Goal: Task Accomplishment & Management: Manage account settings

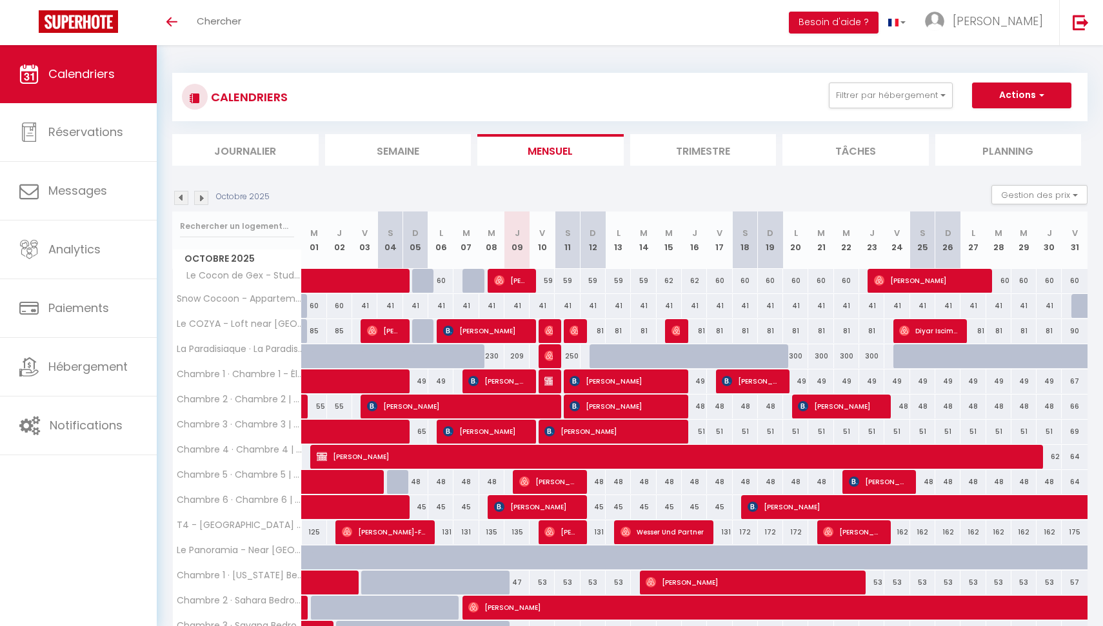
scroll to position [95, 0]
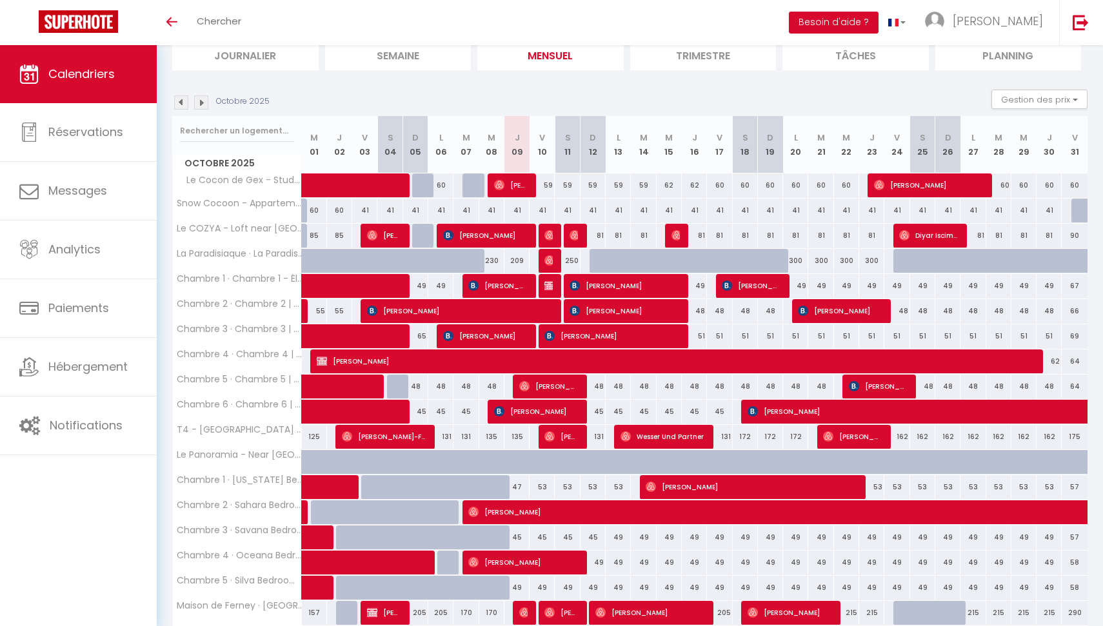
click at [175, 100] on img at bounding box center [181, 102] width 14 height 14
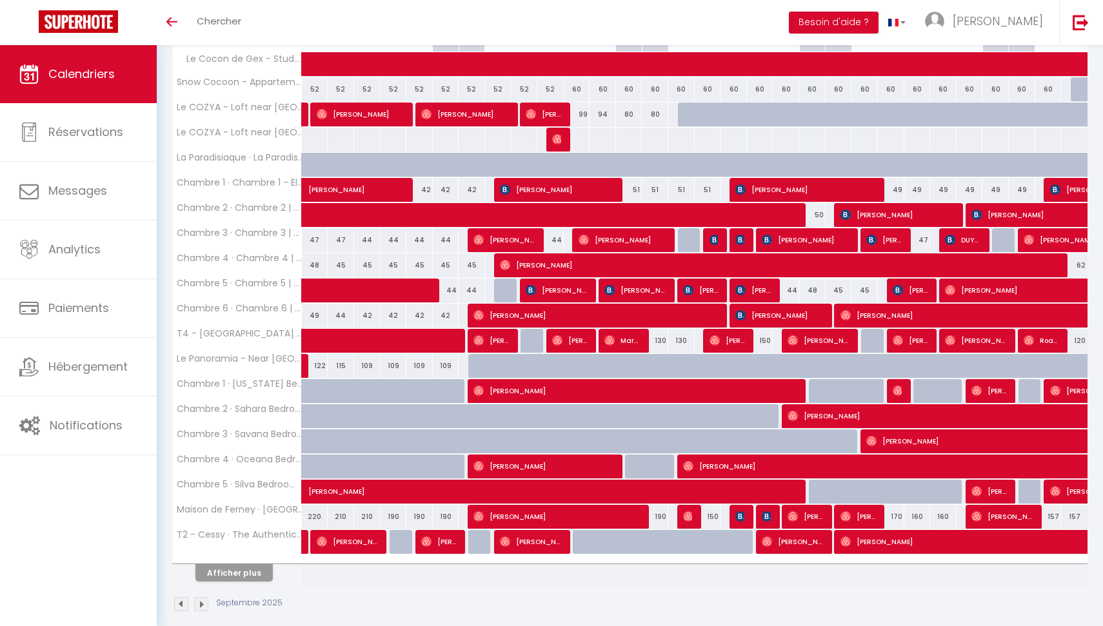
scroll to position [230, 0]
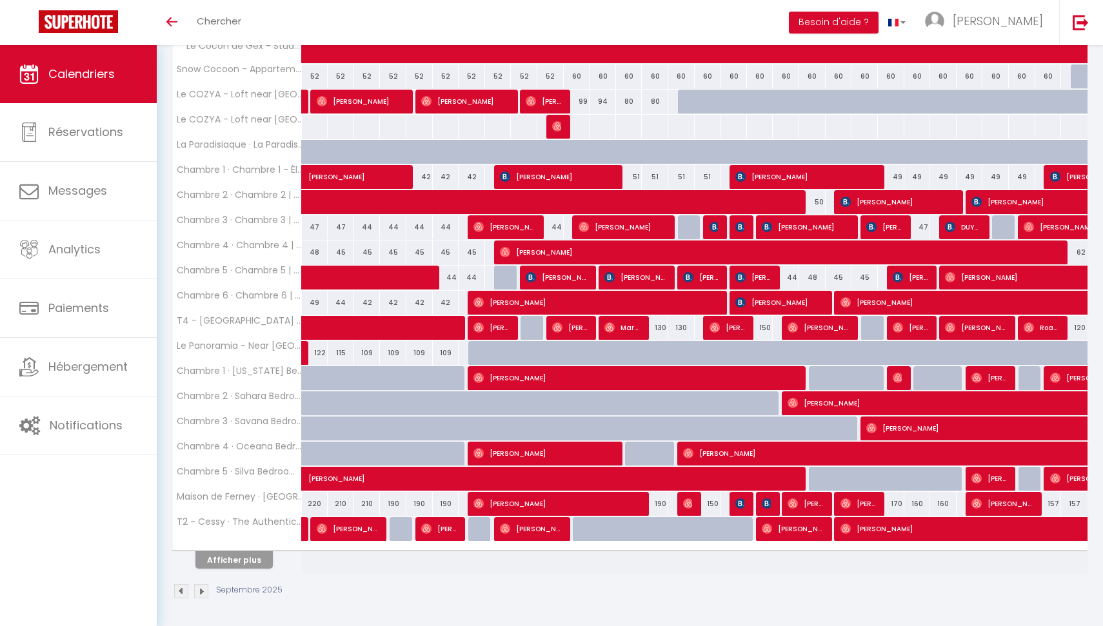
click at [231, 557] on button "Afficher plus" at bounding box center [233, 559] width 77 height 17
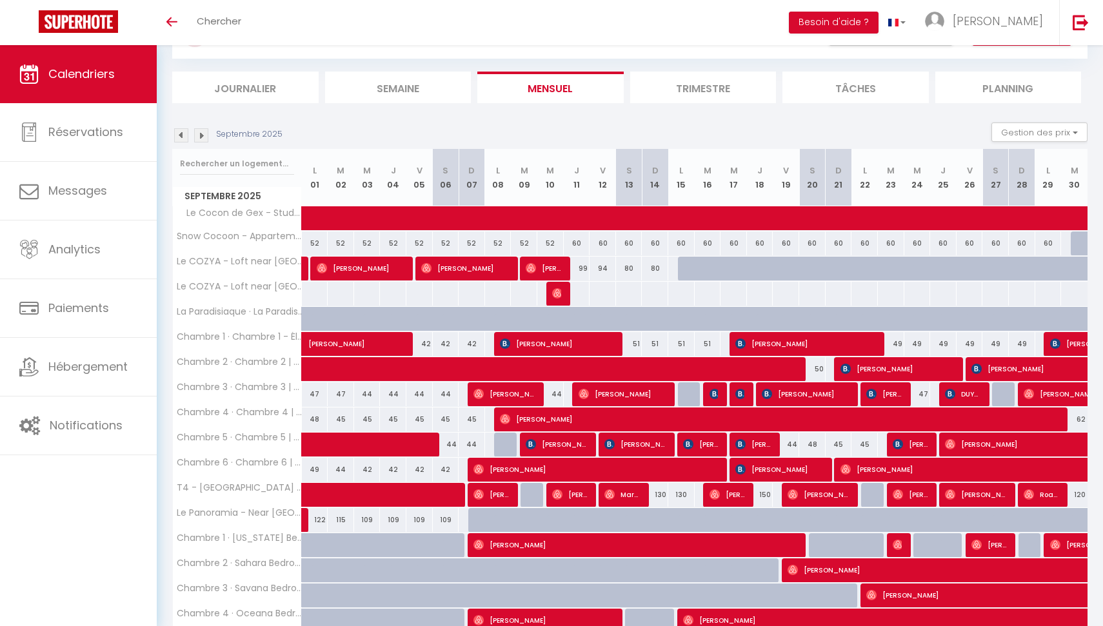
scroll to position [0, 0]
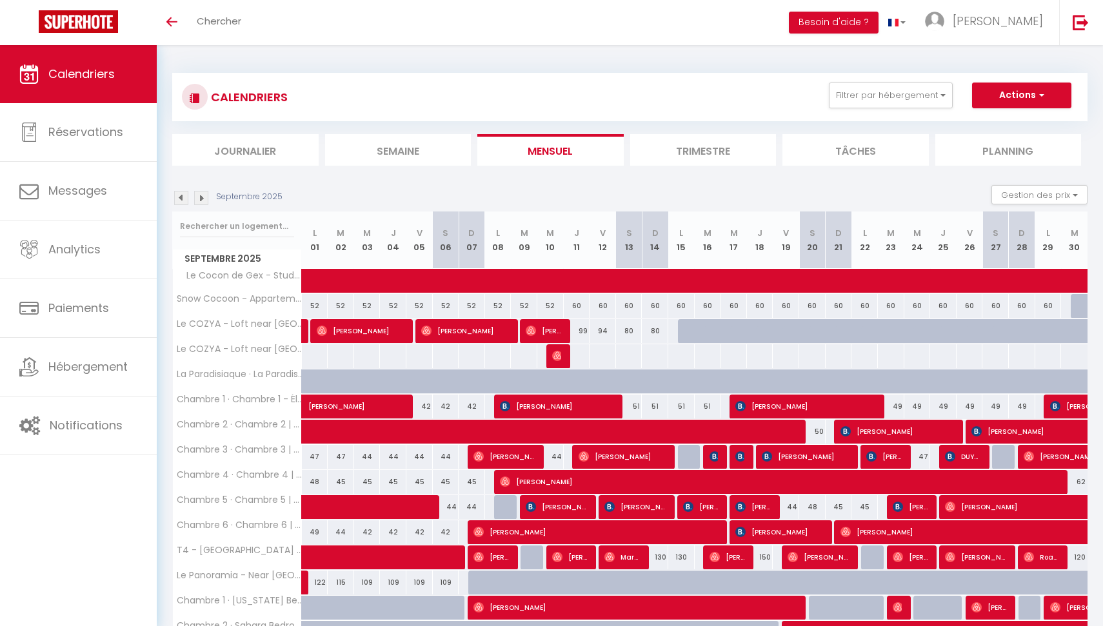
click at [181, 201] on img at bounding box center [181, 198] width 14 height 14
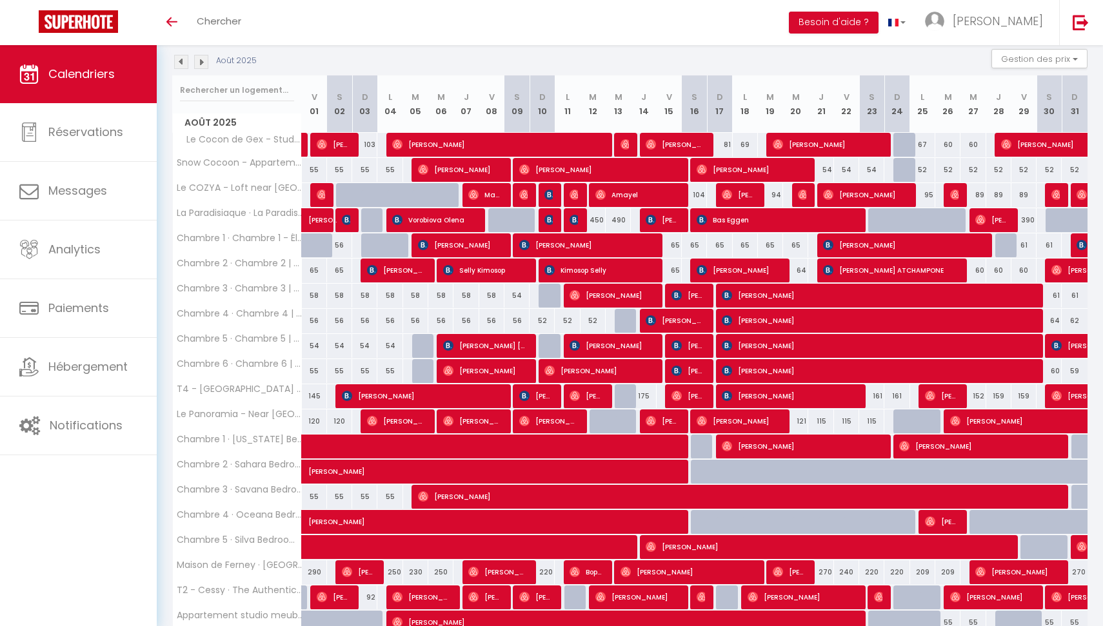
scroll to position [230, 0]
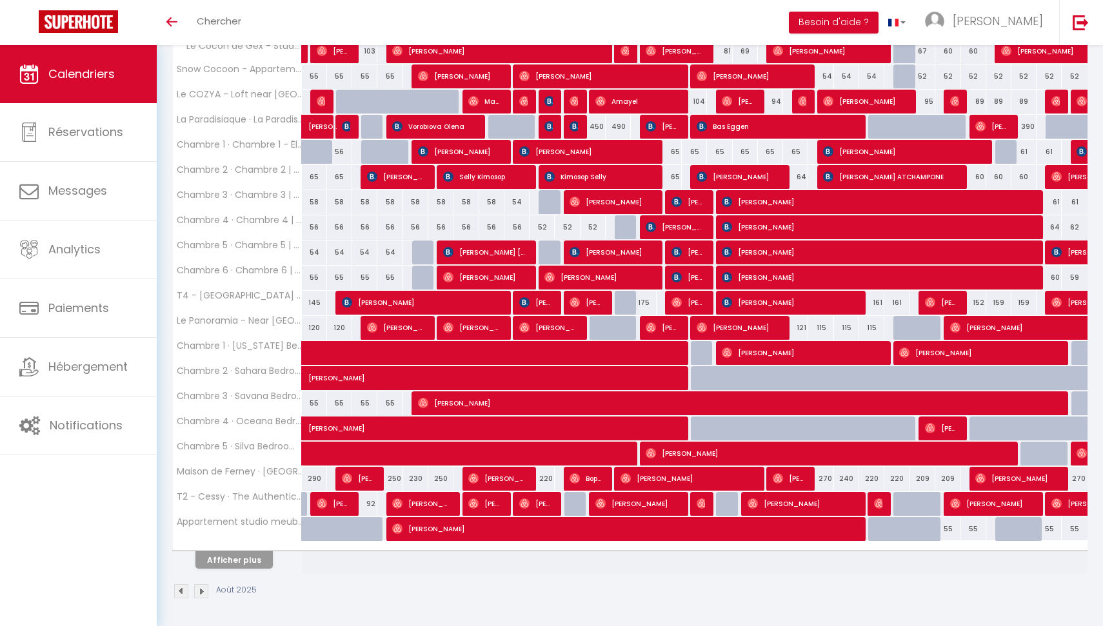
click at [235, 559] on button "Afficher plus" at bounding box center [233, 559] width 77 height 17
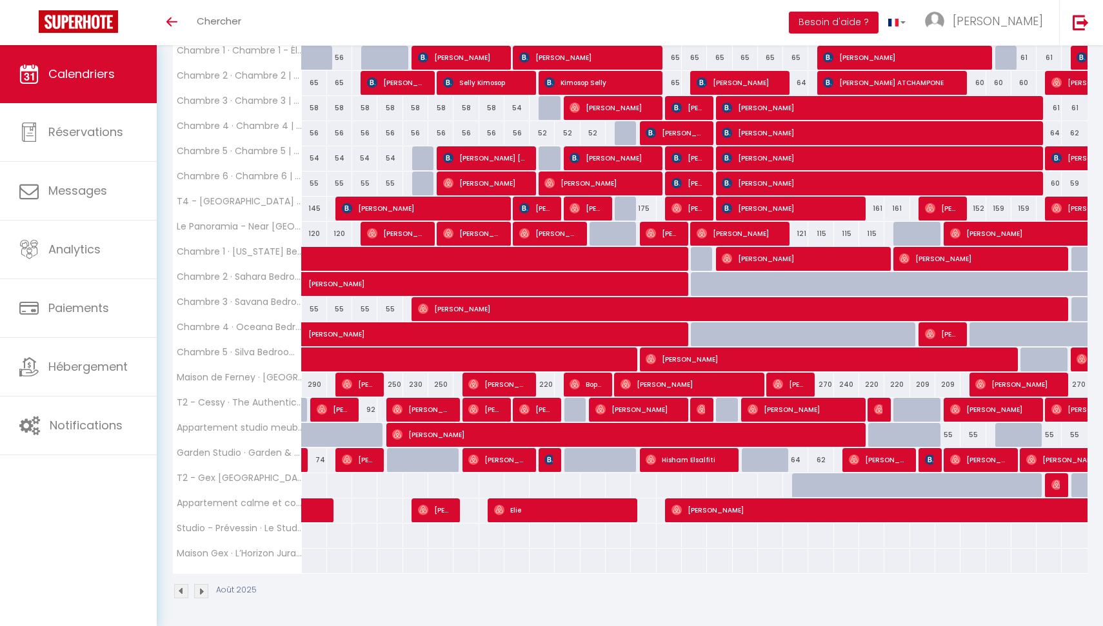
scroll to position [0, 0]
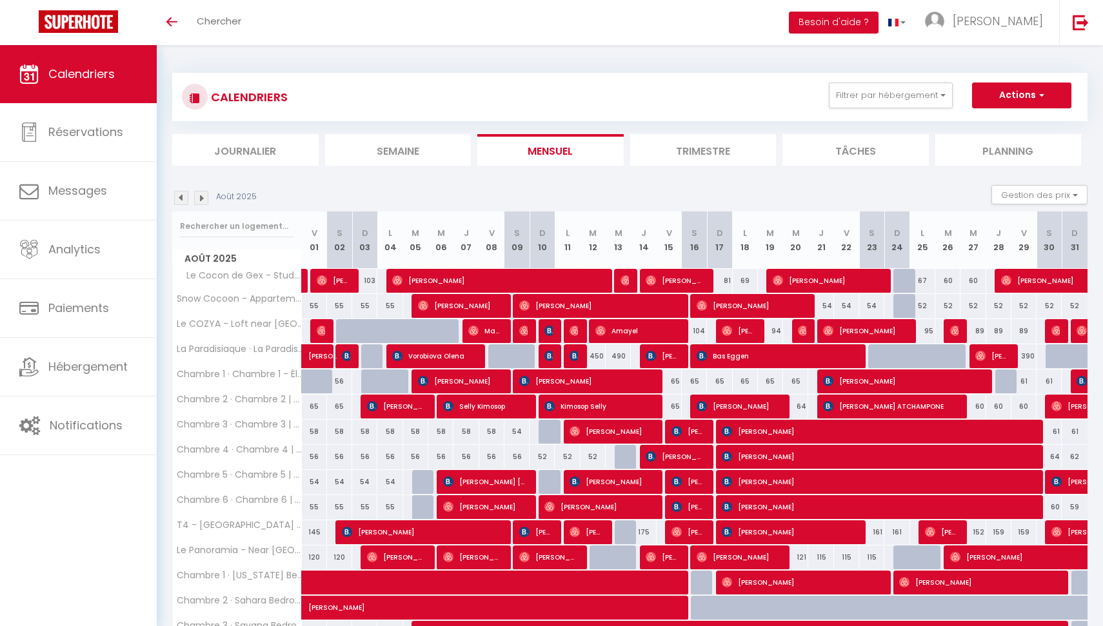
click at [206, 194] on img at bounding box center [201, 198] width 14 height 14
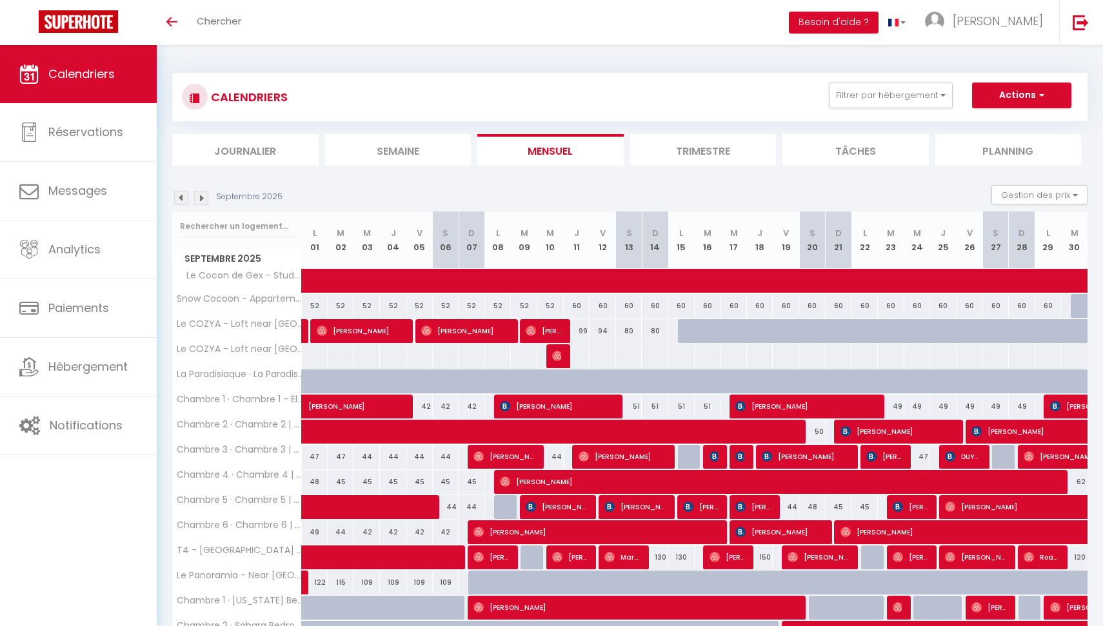
scroll to position [230, 0]
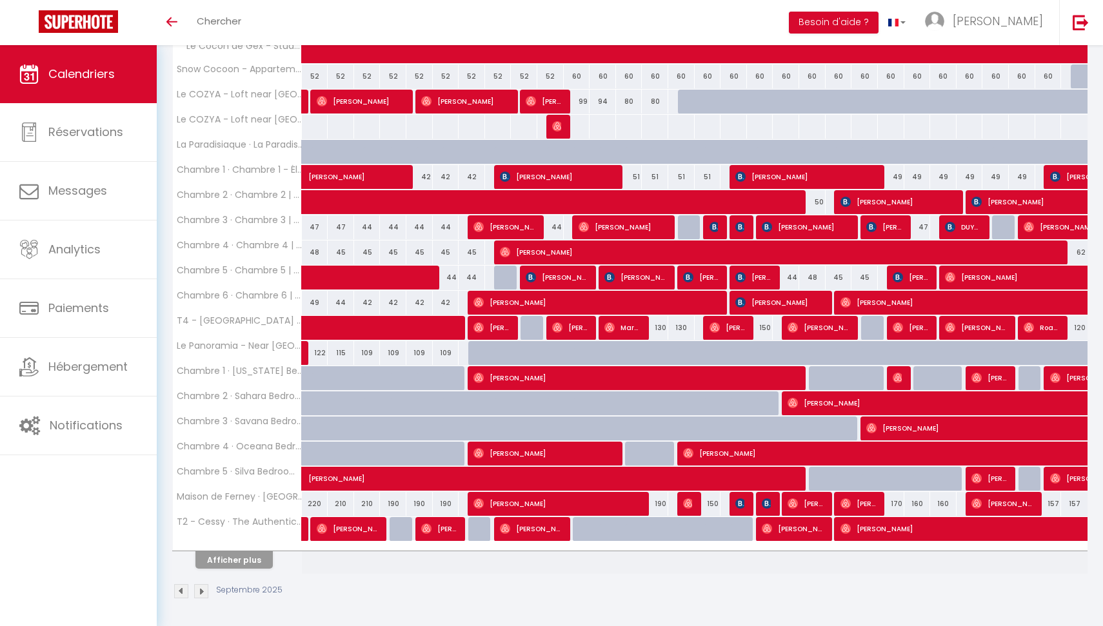
click at [244, 568] on button "Afficher plus" at bounding box center [233, 559] width 77 height 17
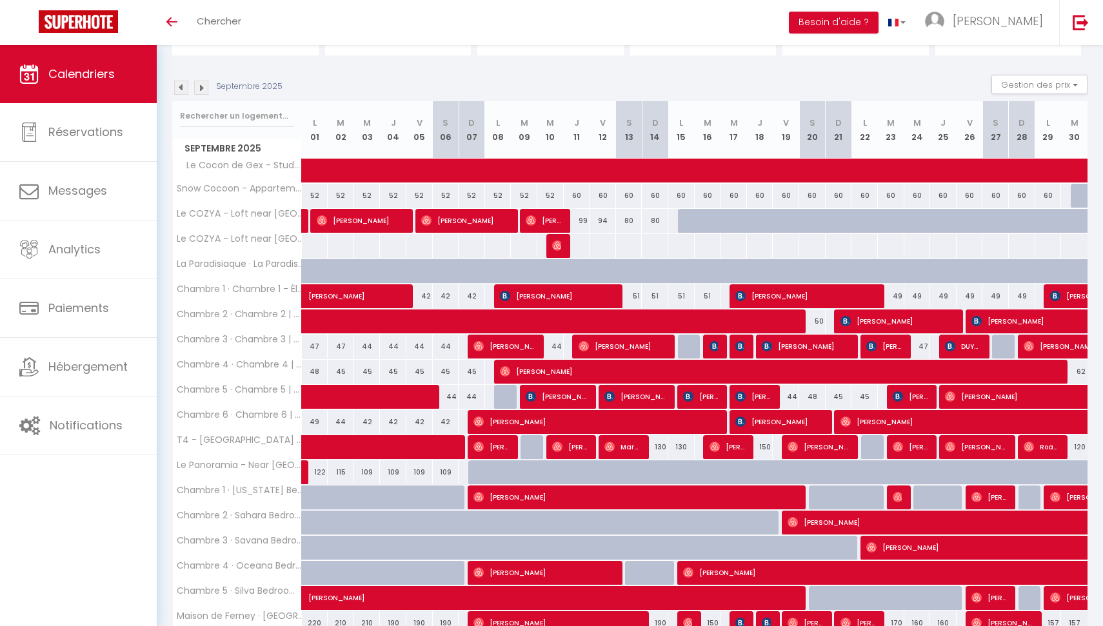
scroll to position [87, 0]
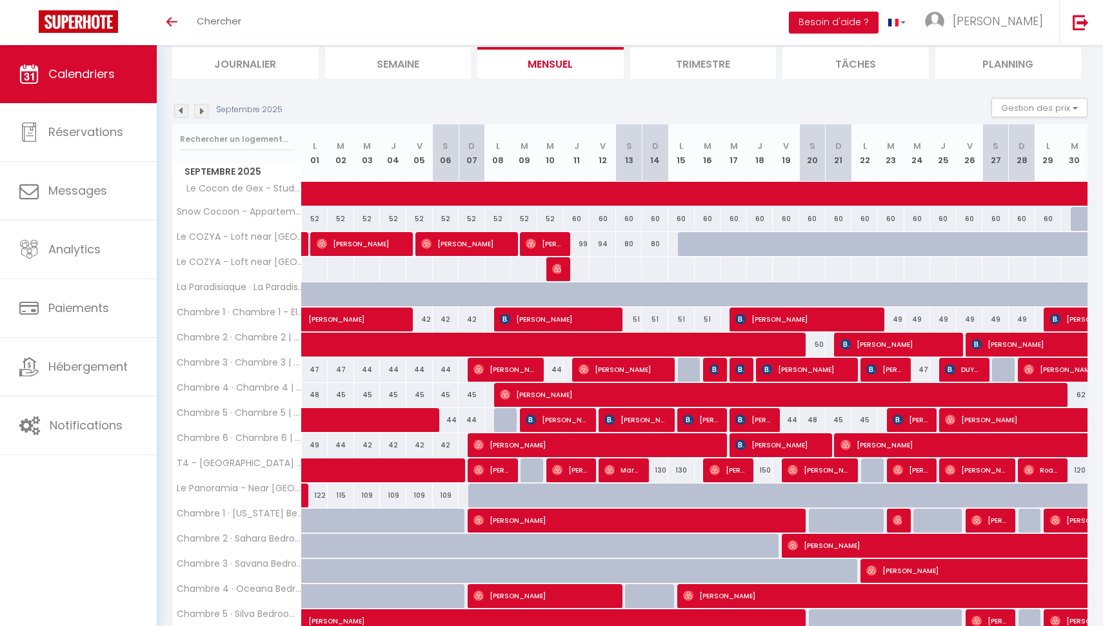
click at [563, 265] on div at bounding box center [576, 269] width 27 height 24
type input "99"
type input "Jeu 11 Septembre 2025"
type input "Ven 12 Septembre 2025"
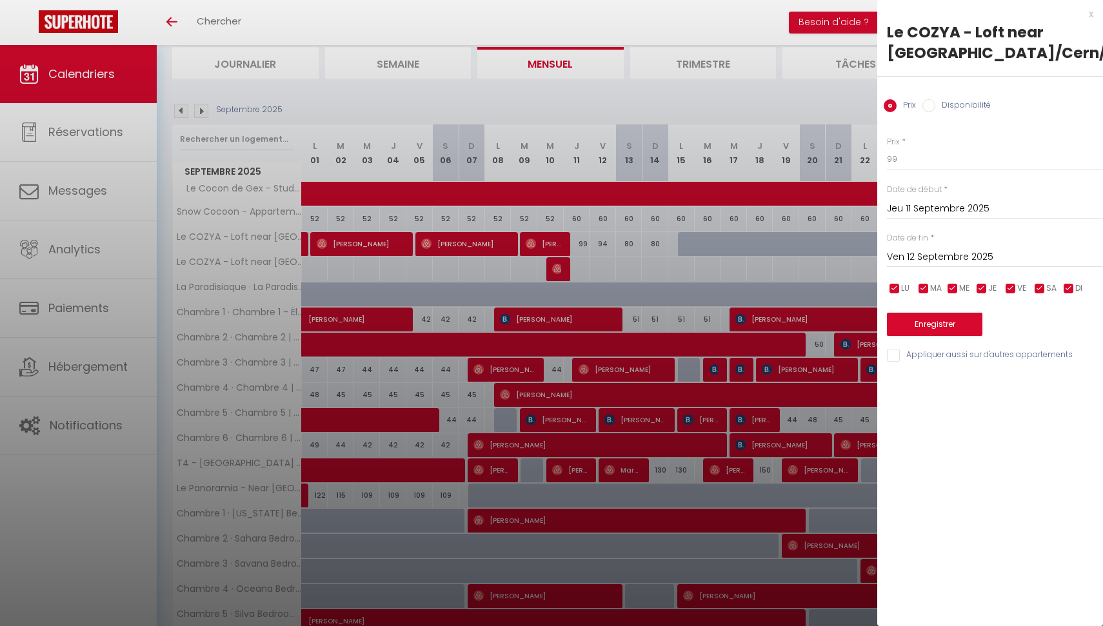
click at [551, 248] on div at bounding box center [551, 313] width 1103 height 626
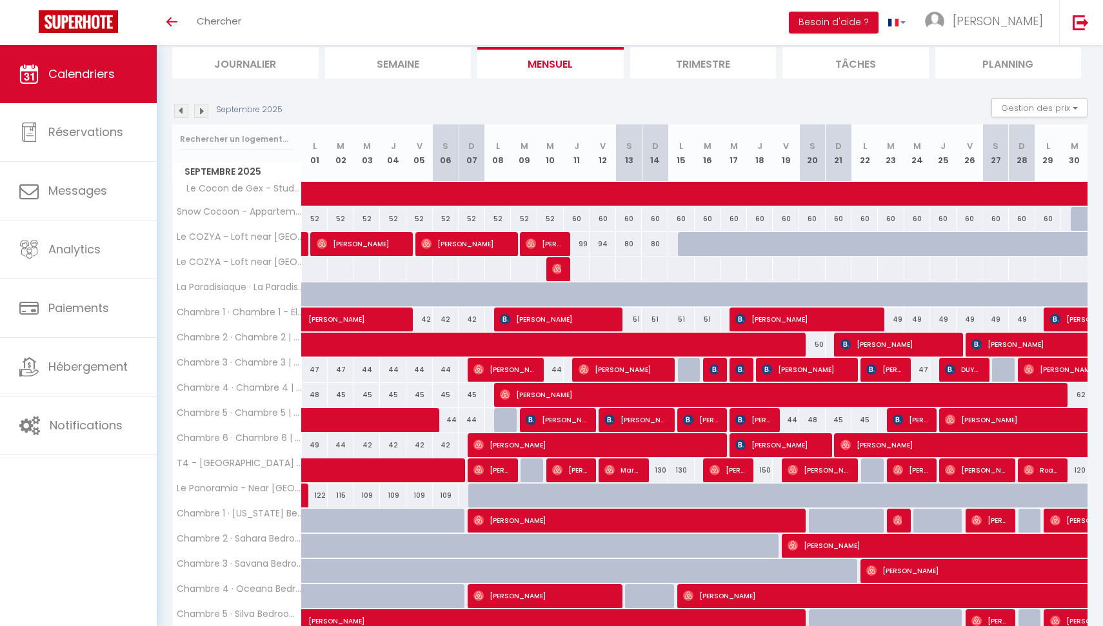
click at [203, 109] on img at bounding box center [201, 111] width 14 height 14
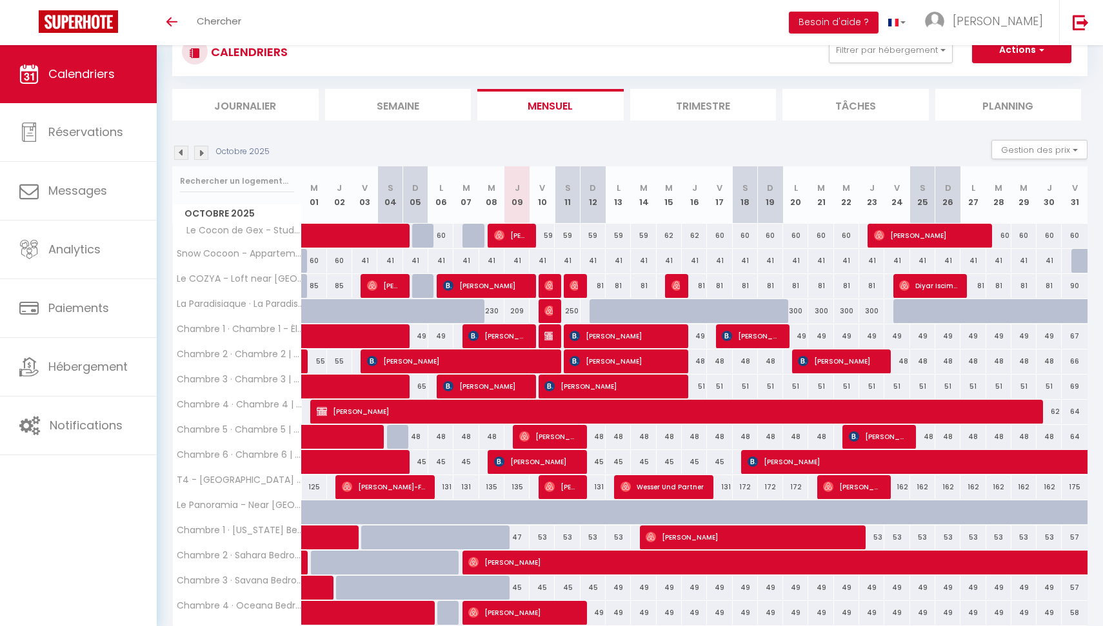
click at [179, 152] on img at bounding box center [181, 153] width 14 height 14
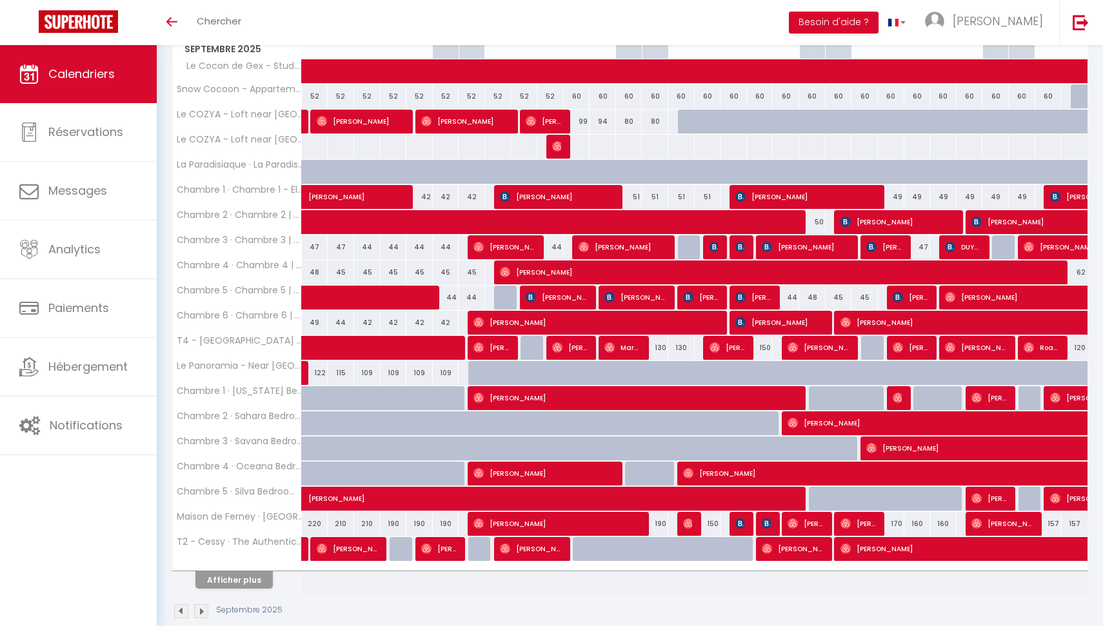
scroll to position [210, 0]
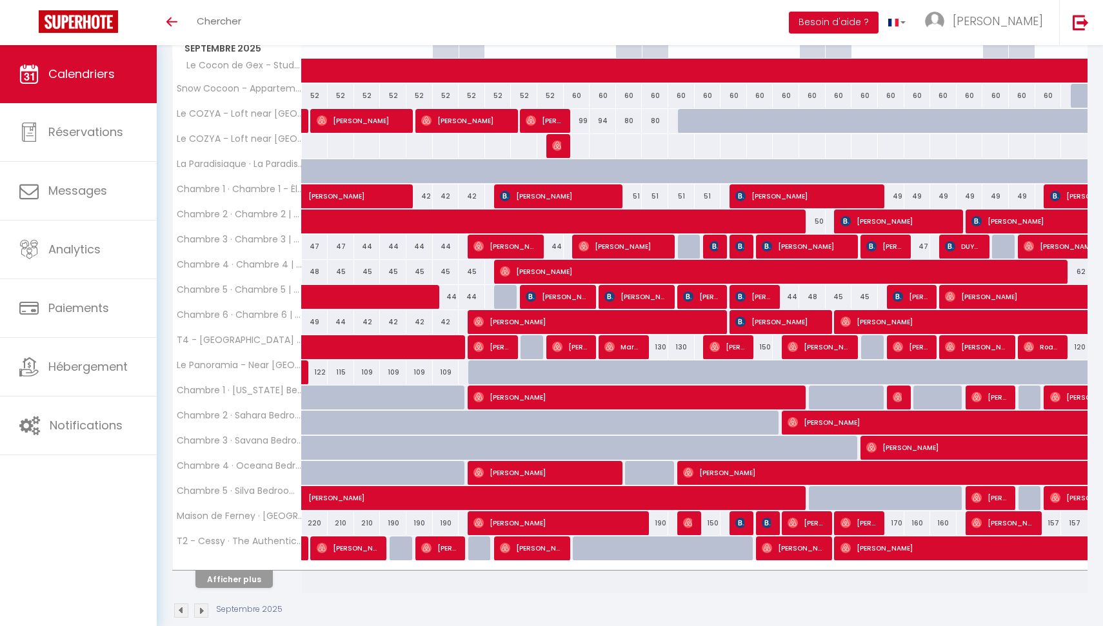
click at [722, 247] on div at bounding box center [714, 247] width 26 height 25
click at [717, 246] on img at bounding box center [714, 246] width 10 height 10
select select "OK"
select select "KO"
select select "0"
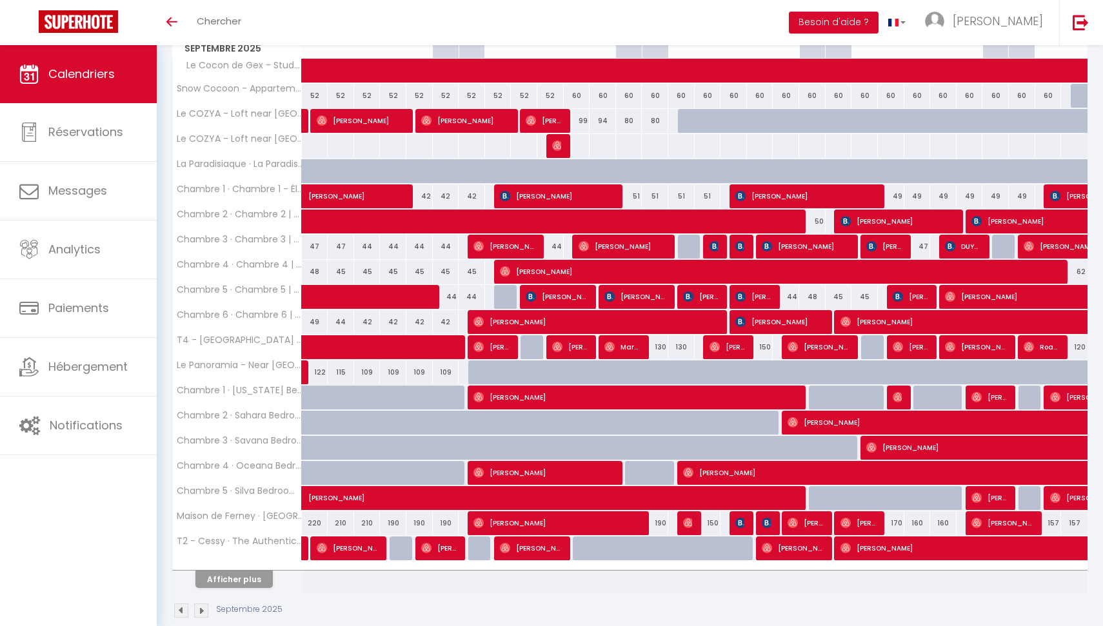
select select "0"
select select "1"
select select
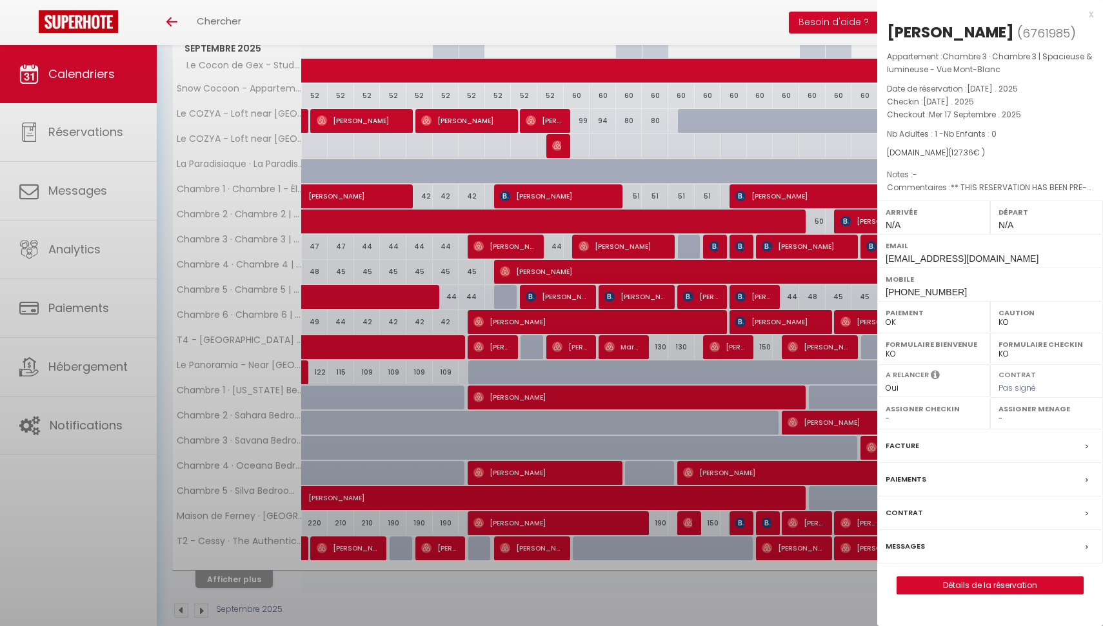
select select "43838"
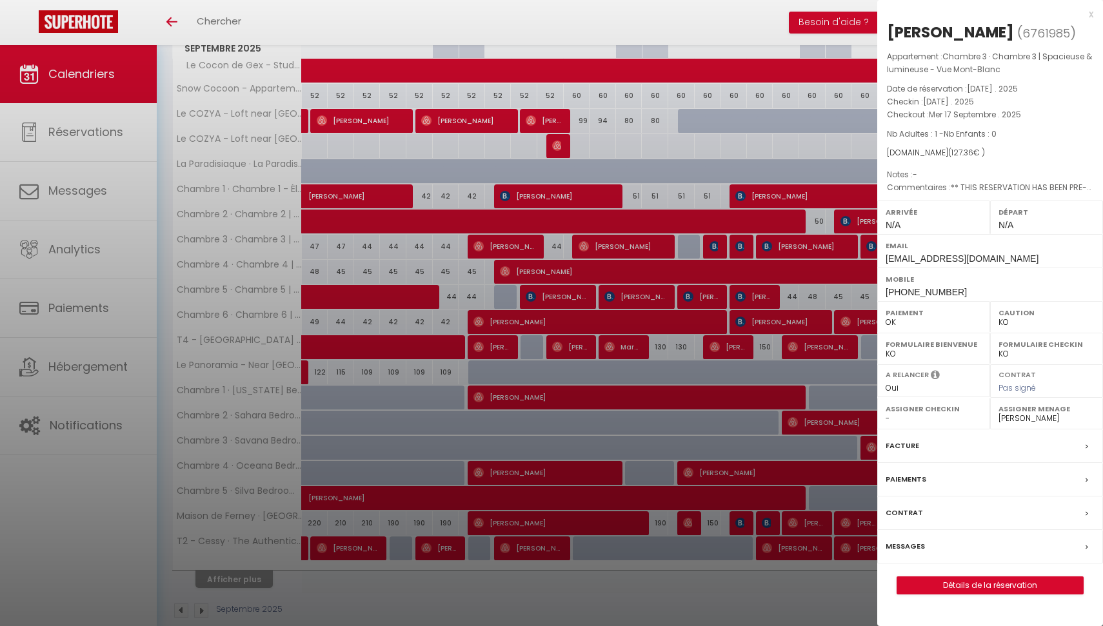
click at [744, 250] on div at bounding box center [551, 313] width 1103 height 626
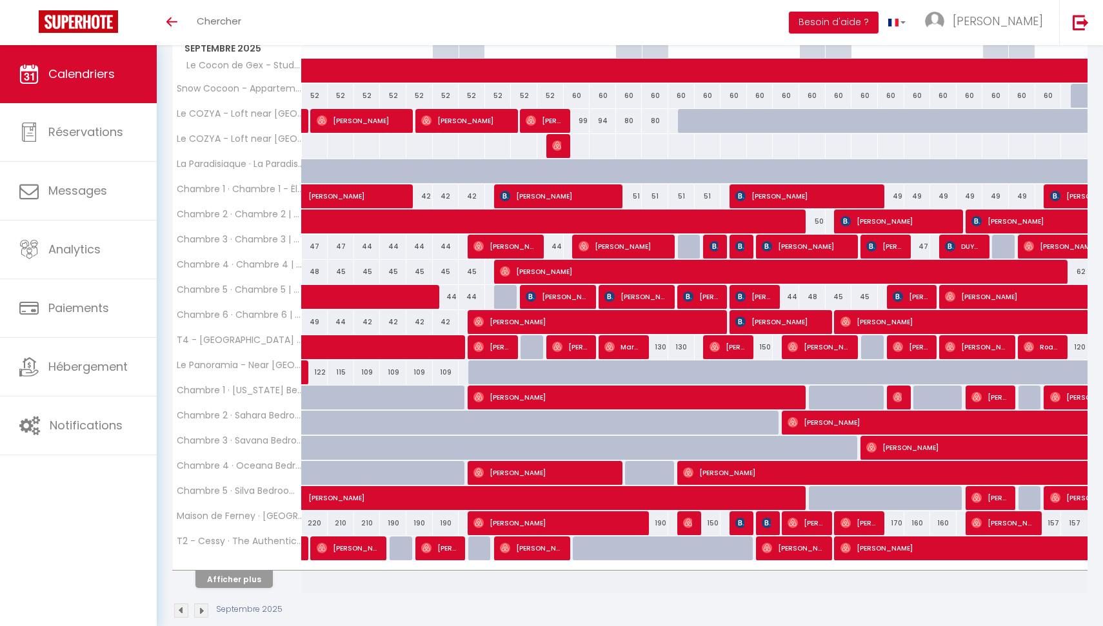
click at [744, 250] on img at bounding box center [740, 246] width 10 height 10
select select "OK"
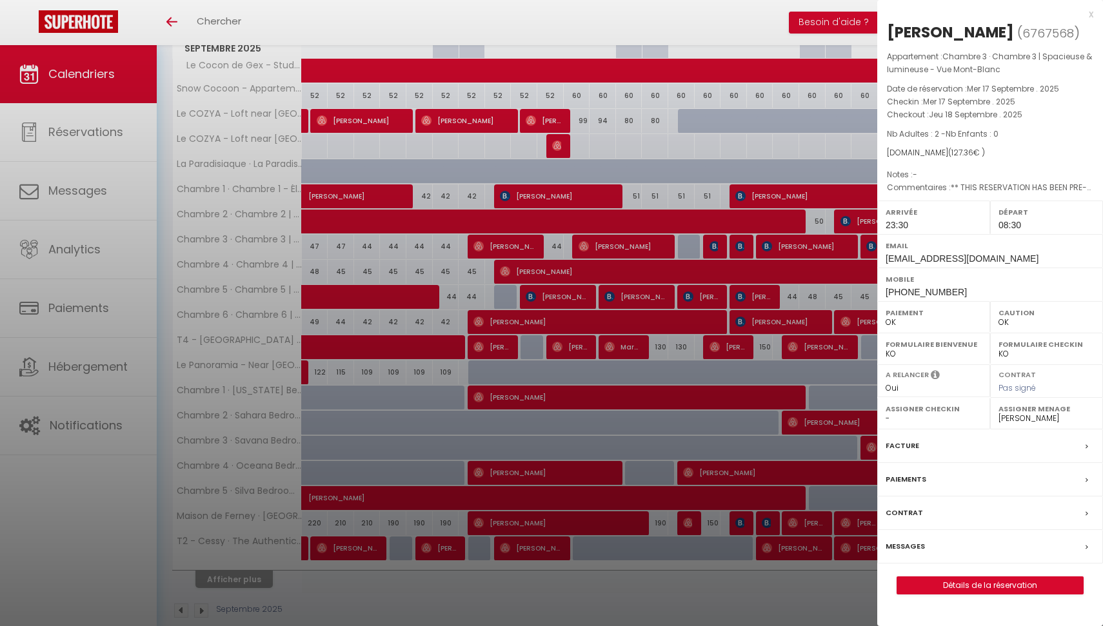
click at [784, 228] on div at bounding box center [551, 313] width 1103 height 626
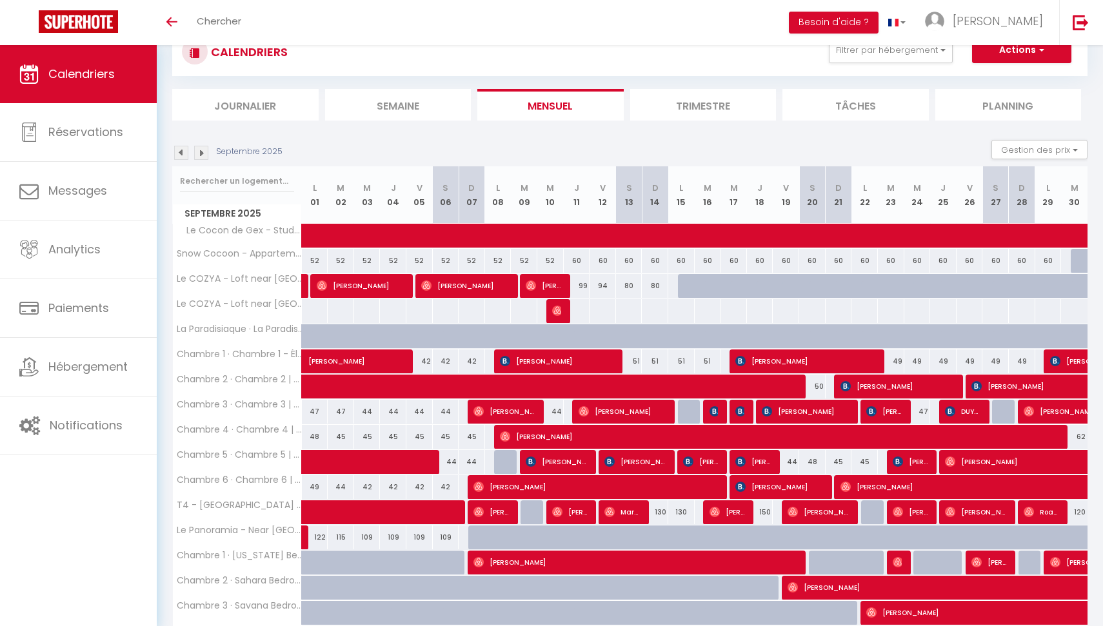
scroll to position [27, 0]
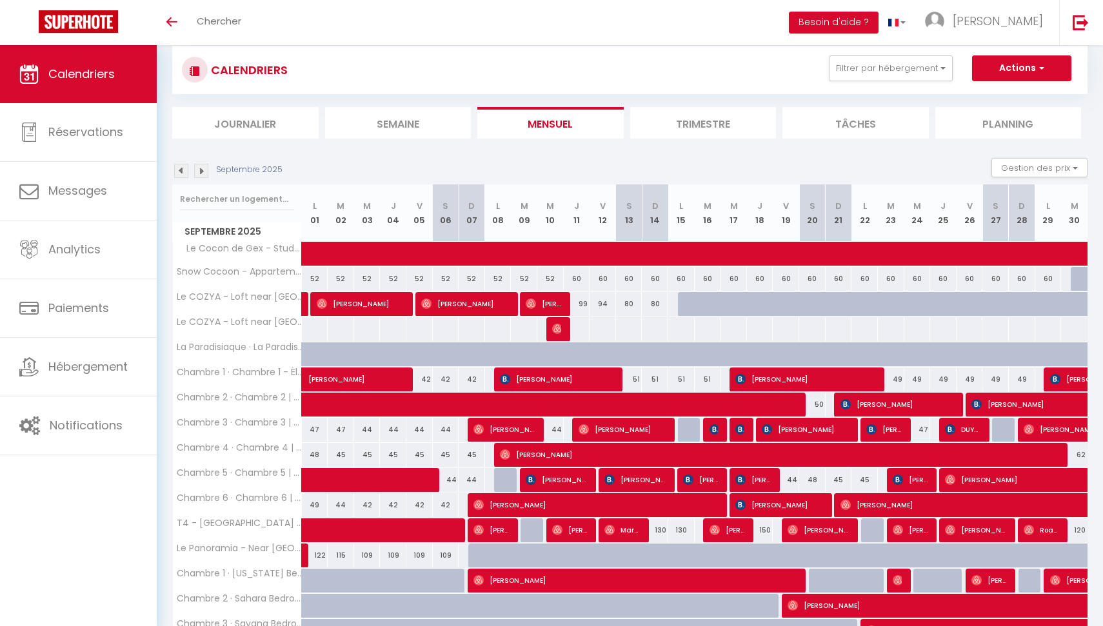
click at [202, 172] on img at bounding box center [201, 171] width 14 height 14
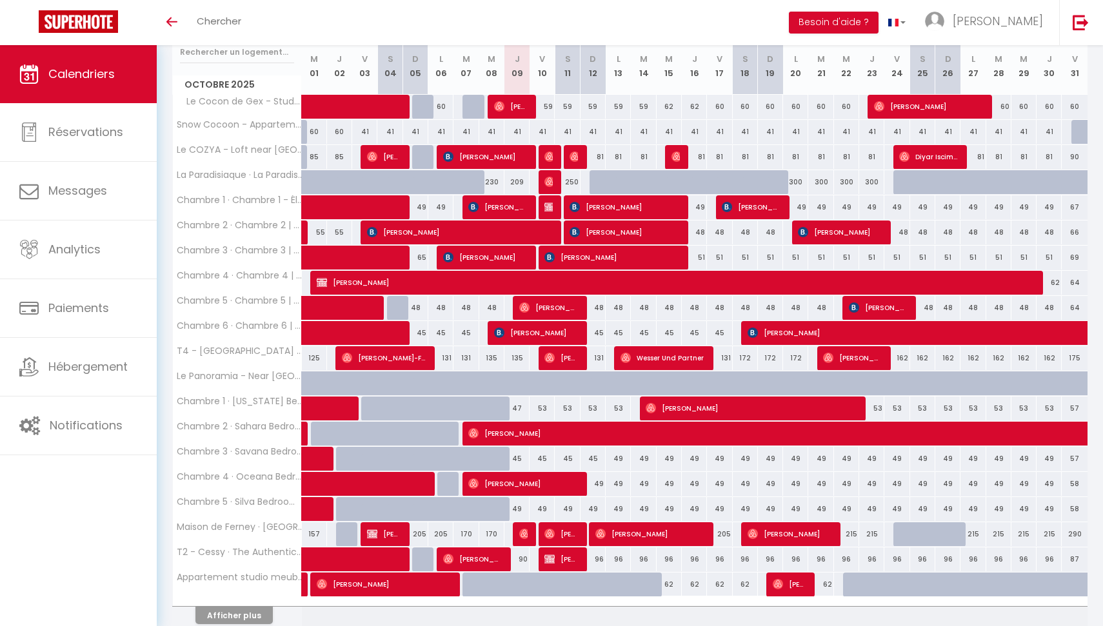
scroll to position [175, 0]
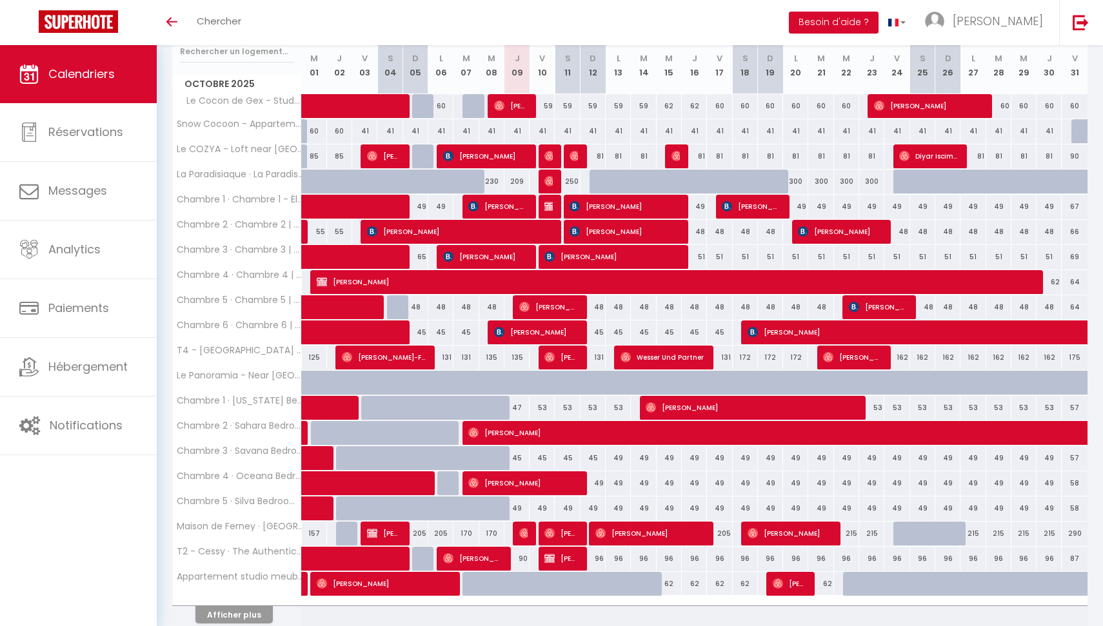
click at [306, 234] on link at bounding box center [305, 232] width 6 height 25
select select "KO"
select select "43838"
select select
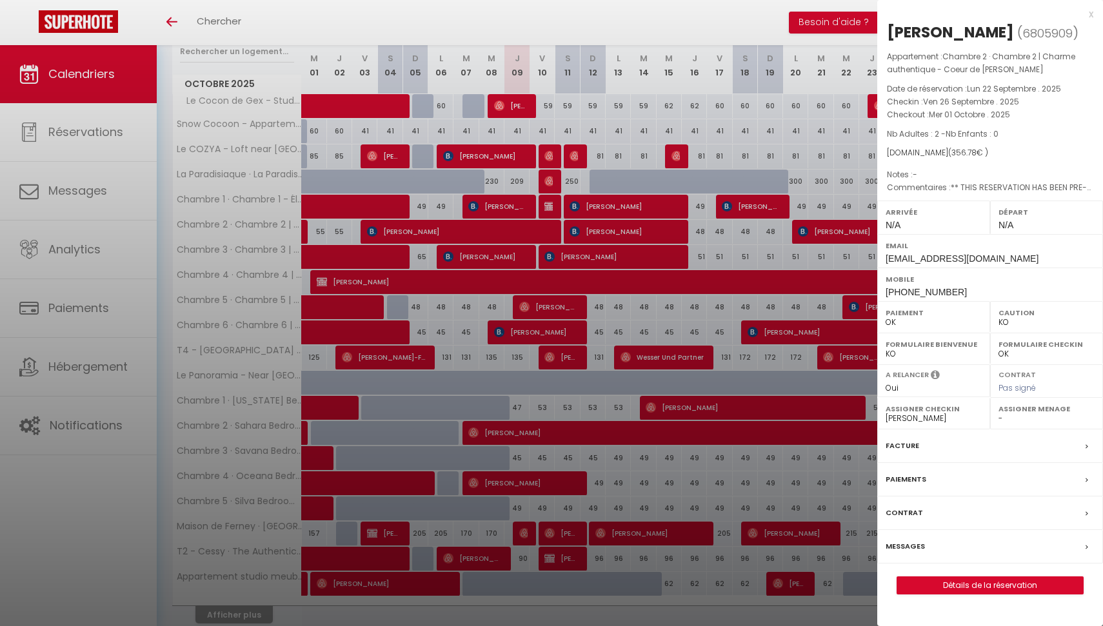
scroll to position [0, 0]
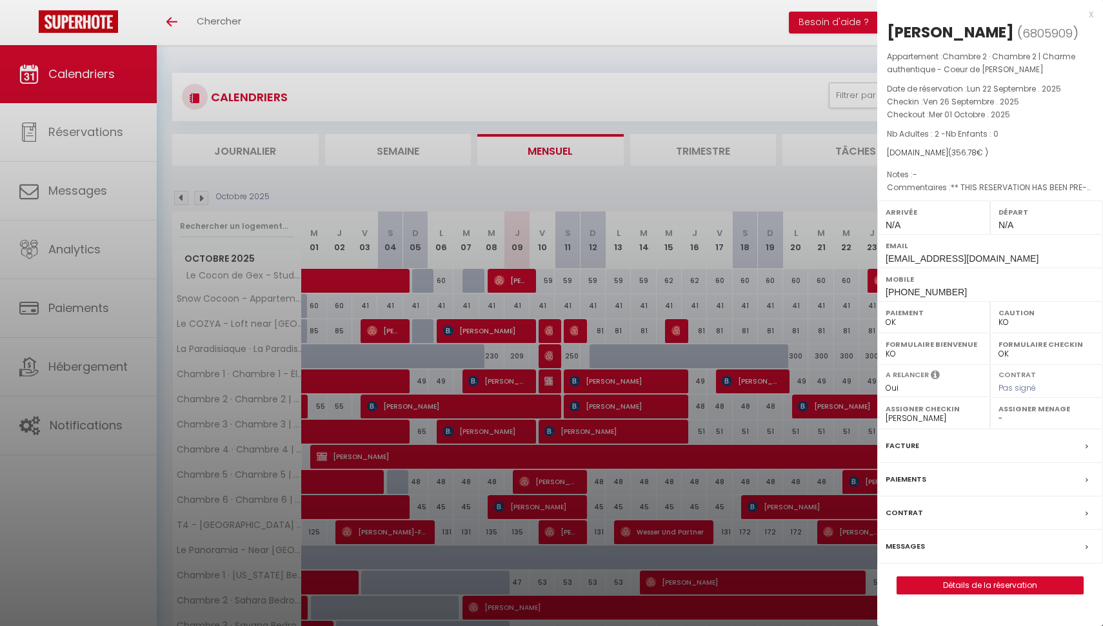
click at [183, 195] on div at bounding box center [551, 313] width 1103 height 626
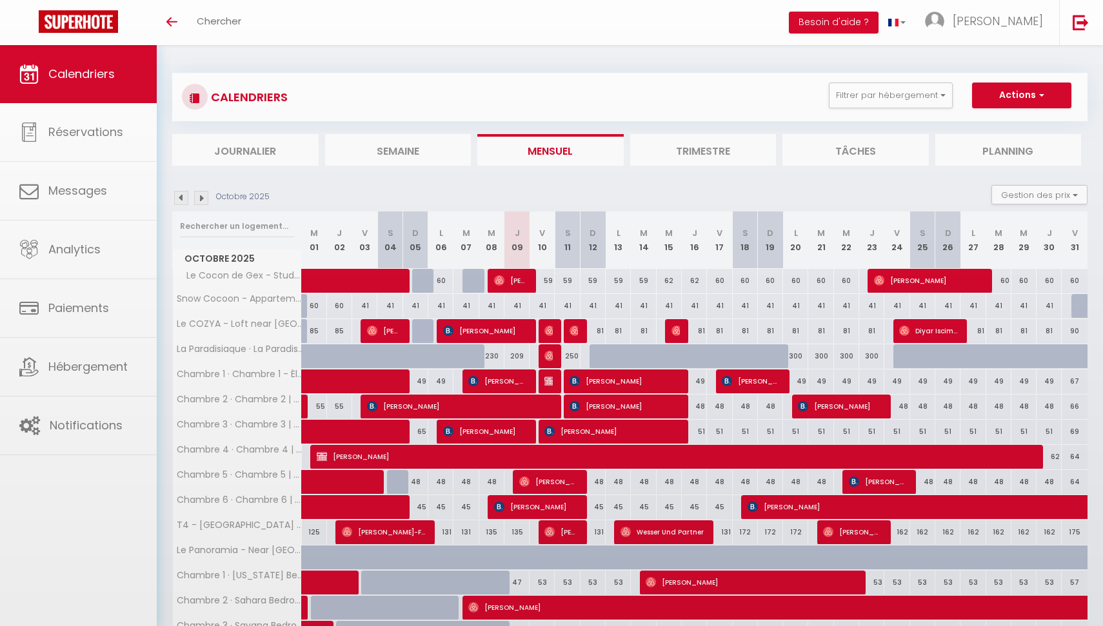
click at [183, 195] on img at bounding box center [181, 198] width 14 height 14
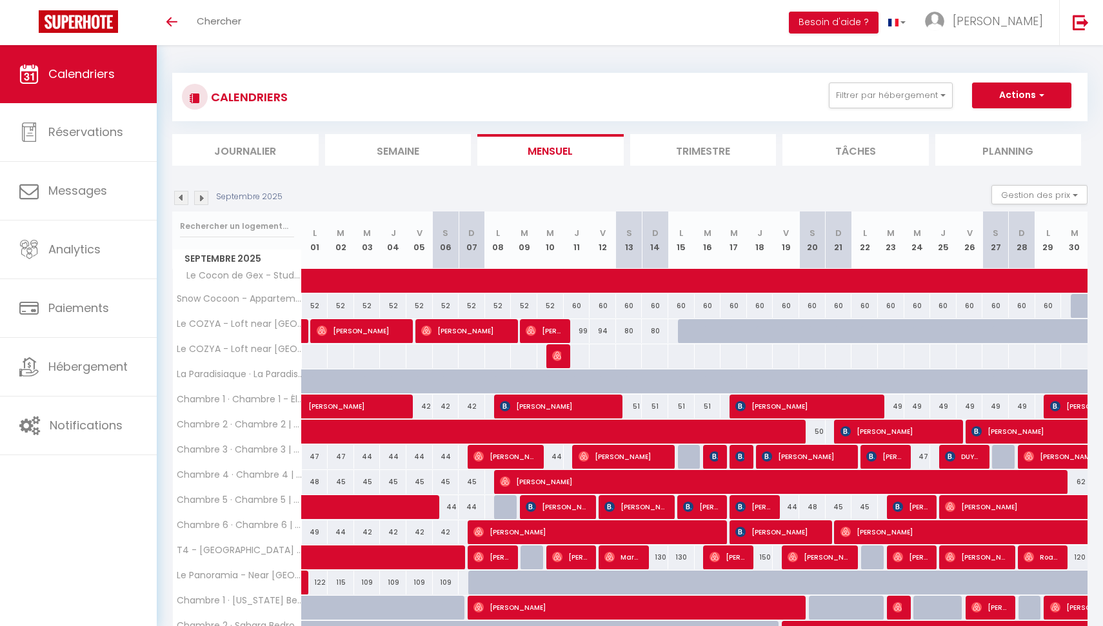
scroll to position [230, 0]
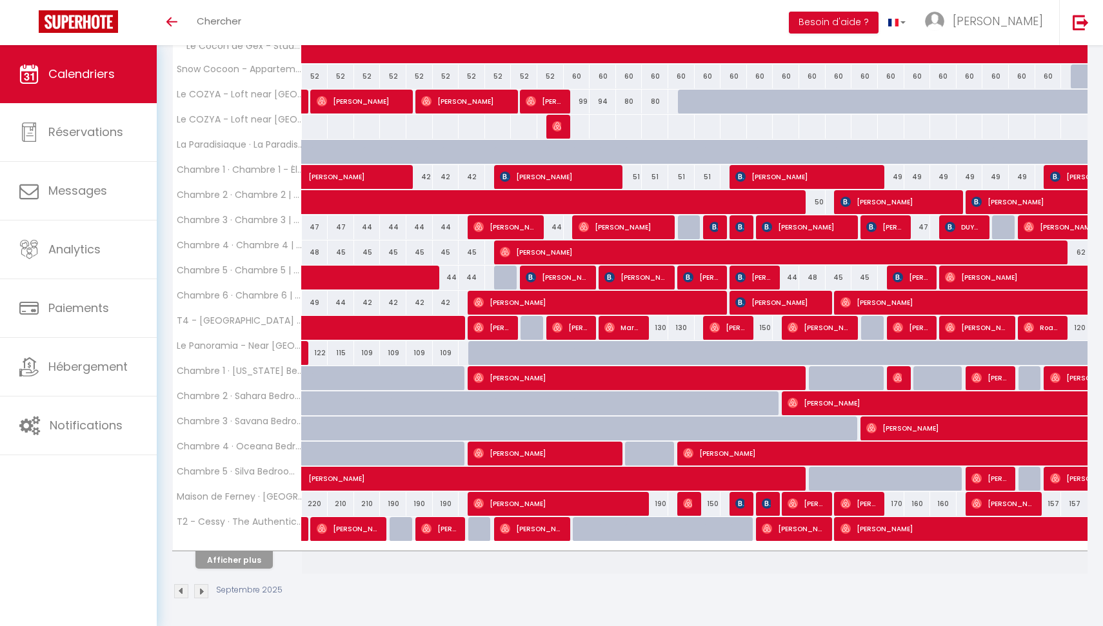
select select "OK"
select select
select select "43838"
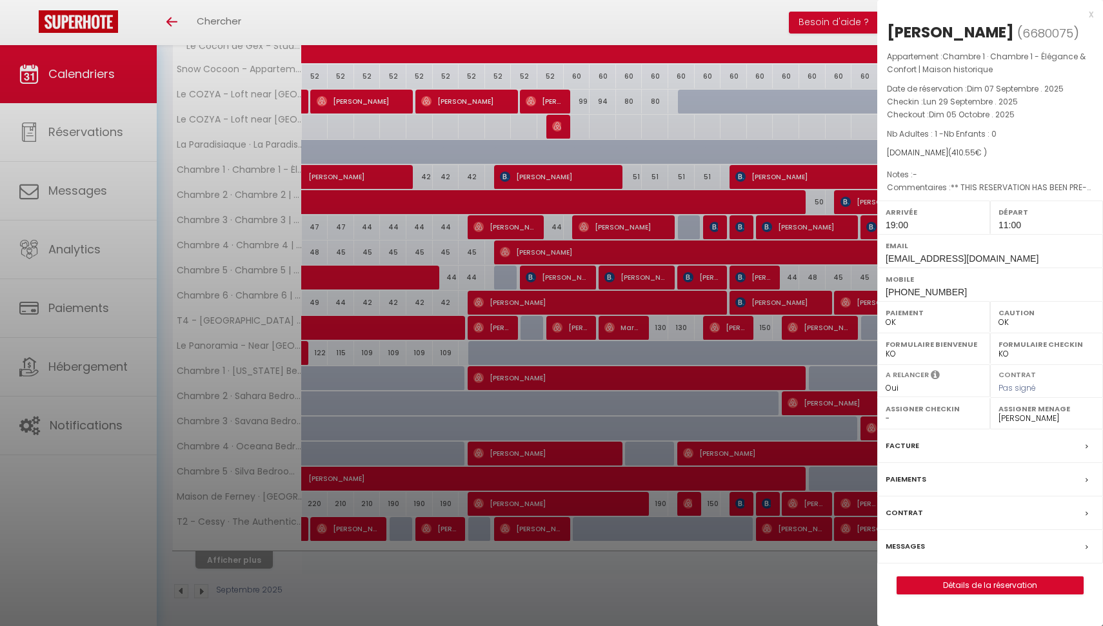
click at [806, 19] on div at bounding box center [551, 313] width 1103 height 626
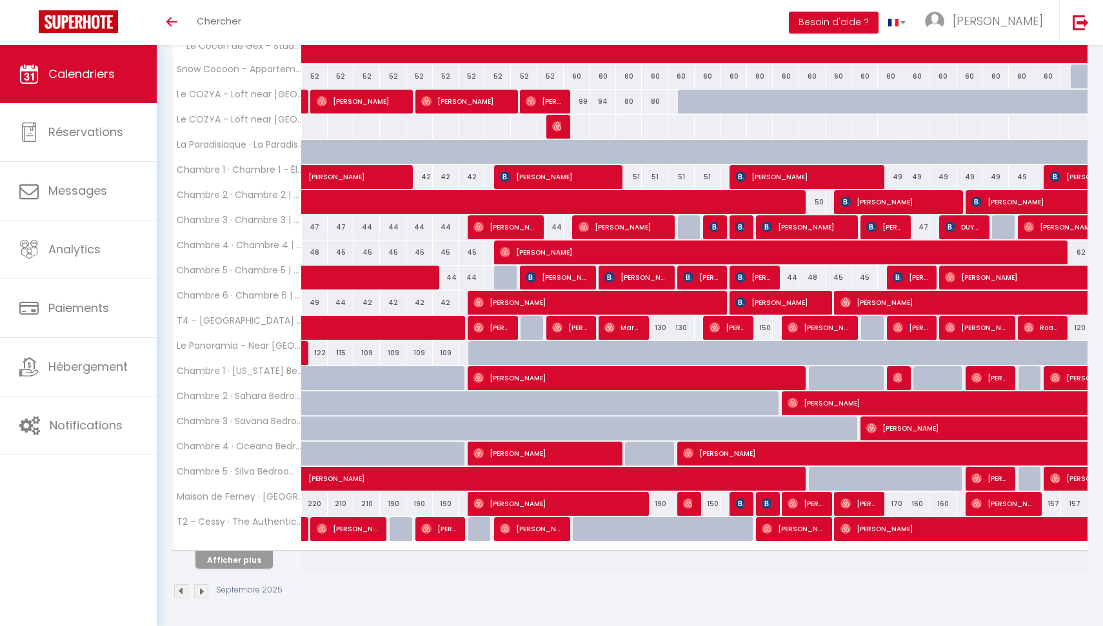
click at [894, 299] on span "[PERSON_NAME]" at bounding box center [1047, 302] width 415 height 25
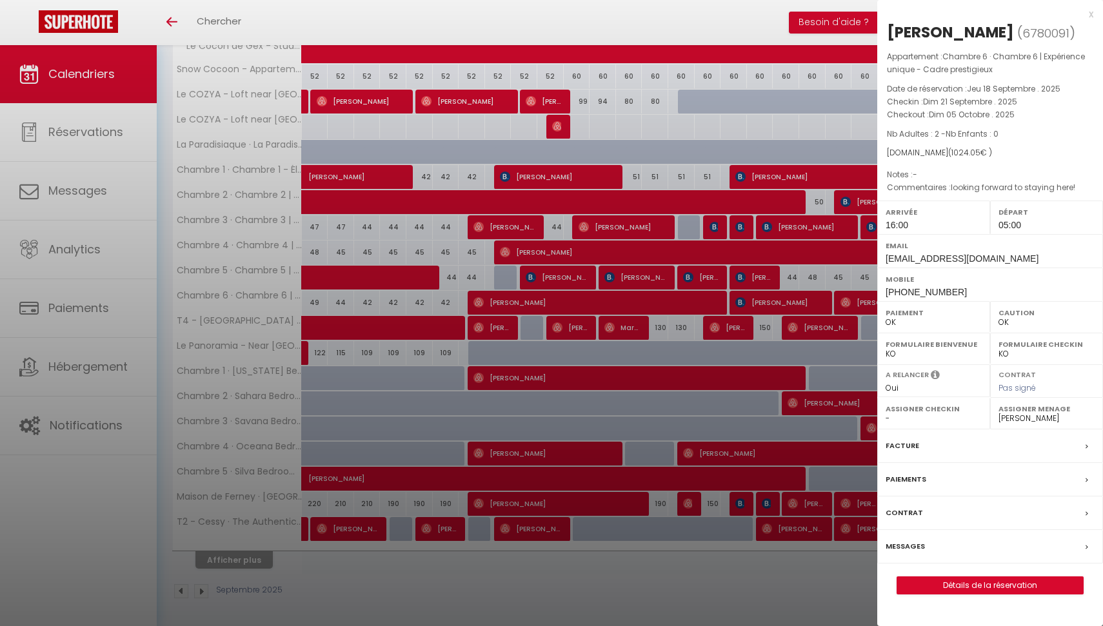
click at [818, 24] on div at bounding box center [551, 313] width 1103 height 626
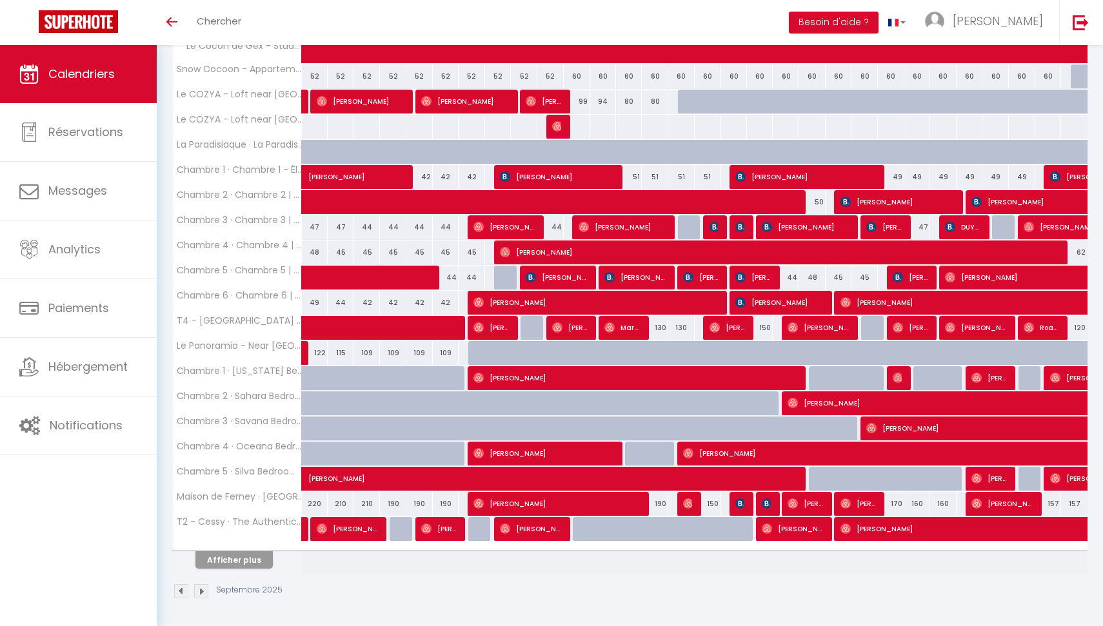
click at [261, 556] on button "Afficher plus" at bounding box center [233, 559] width 77 height 17
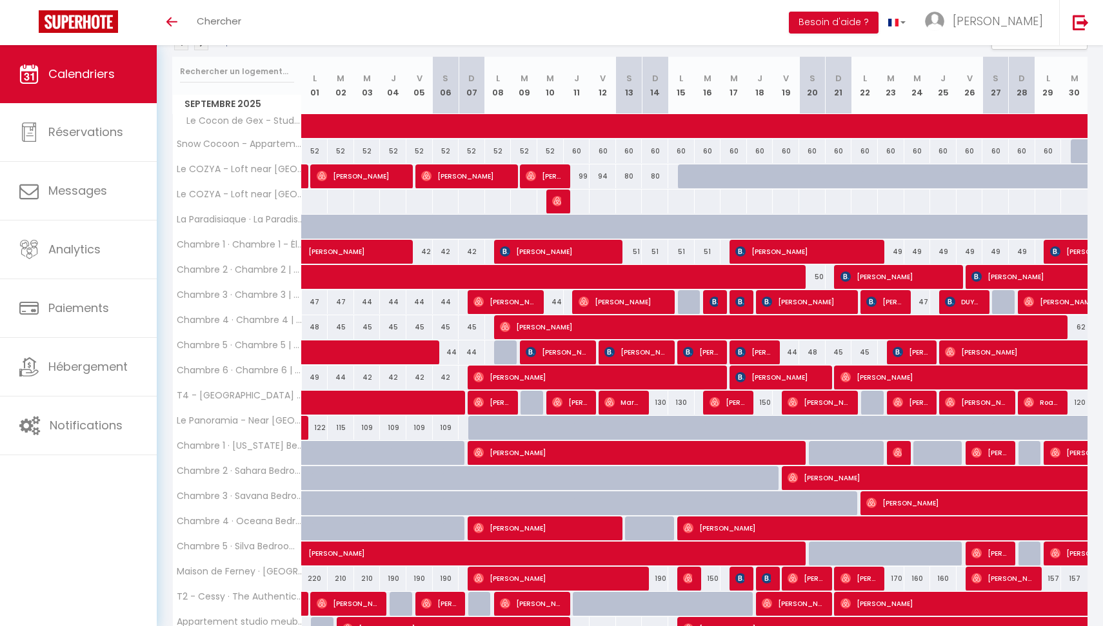
scroll to position [154, 0]
